Goal: Task Accomplishment & Management: Complete application form

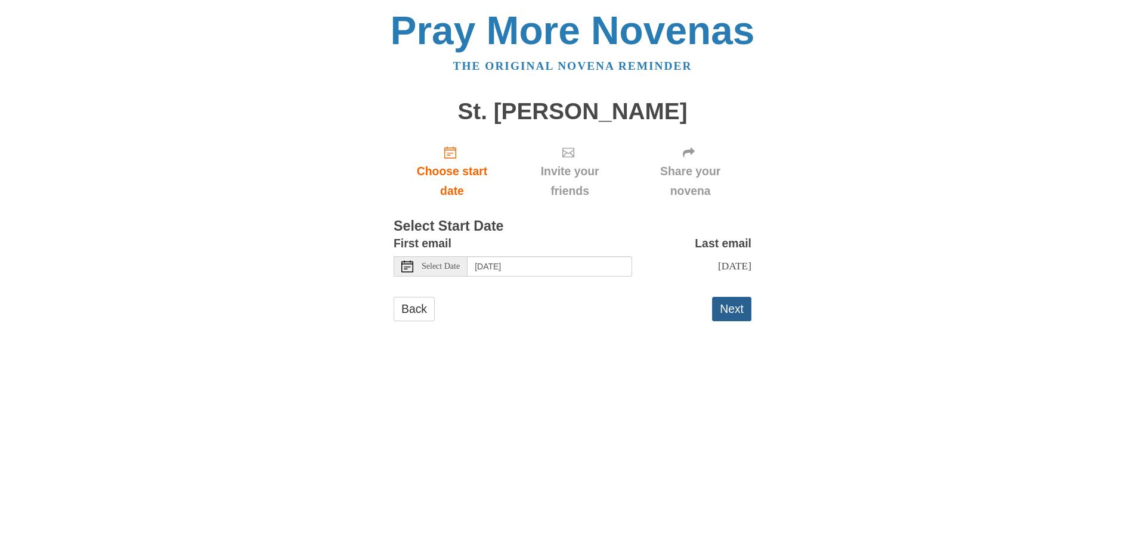
click at [733, 306] on button "Next" at bounding box center [731, 309] width 39 height 24
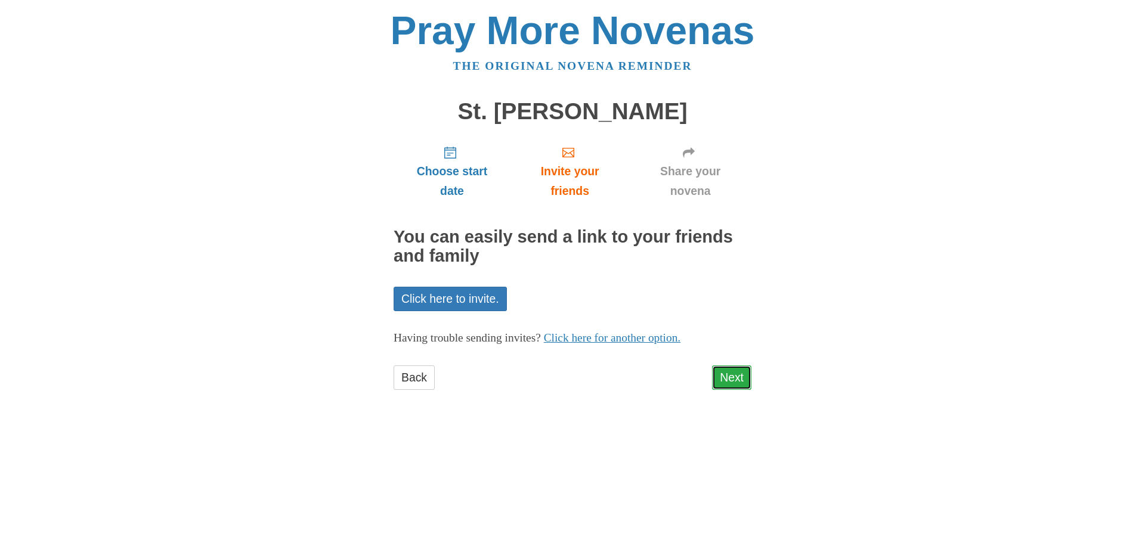
click at [729, 375] on link "Next" at bounding box center [731, 378] width 39 height 24
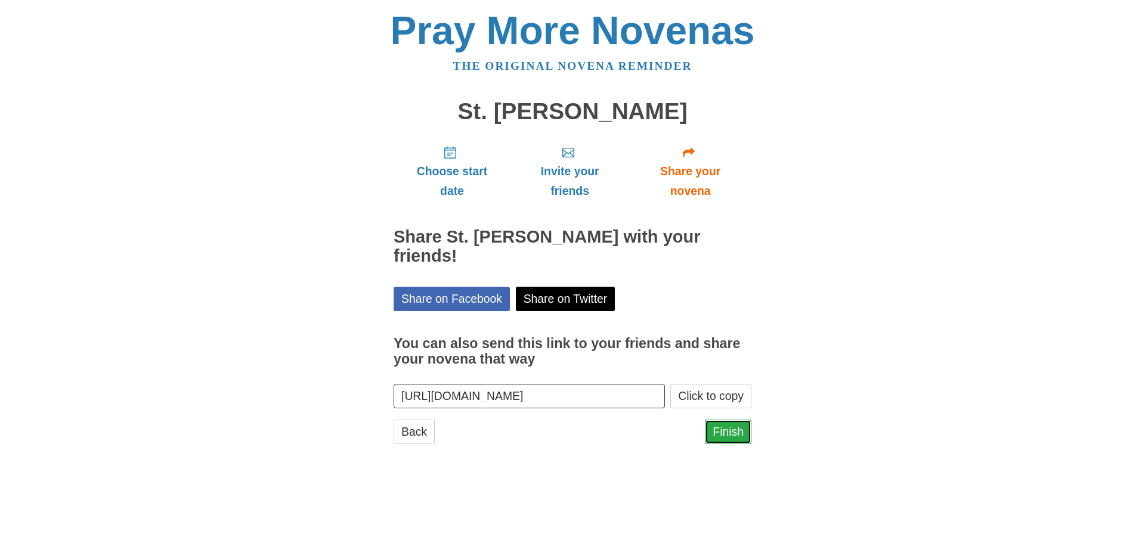
click at [726, 420] on link "Finish" at bounding box center [728, 432] width 47 height 24
